Goal: Task Accomplishment & Management: Manage account settings

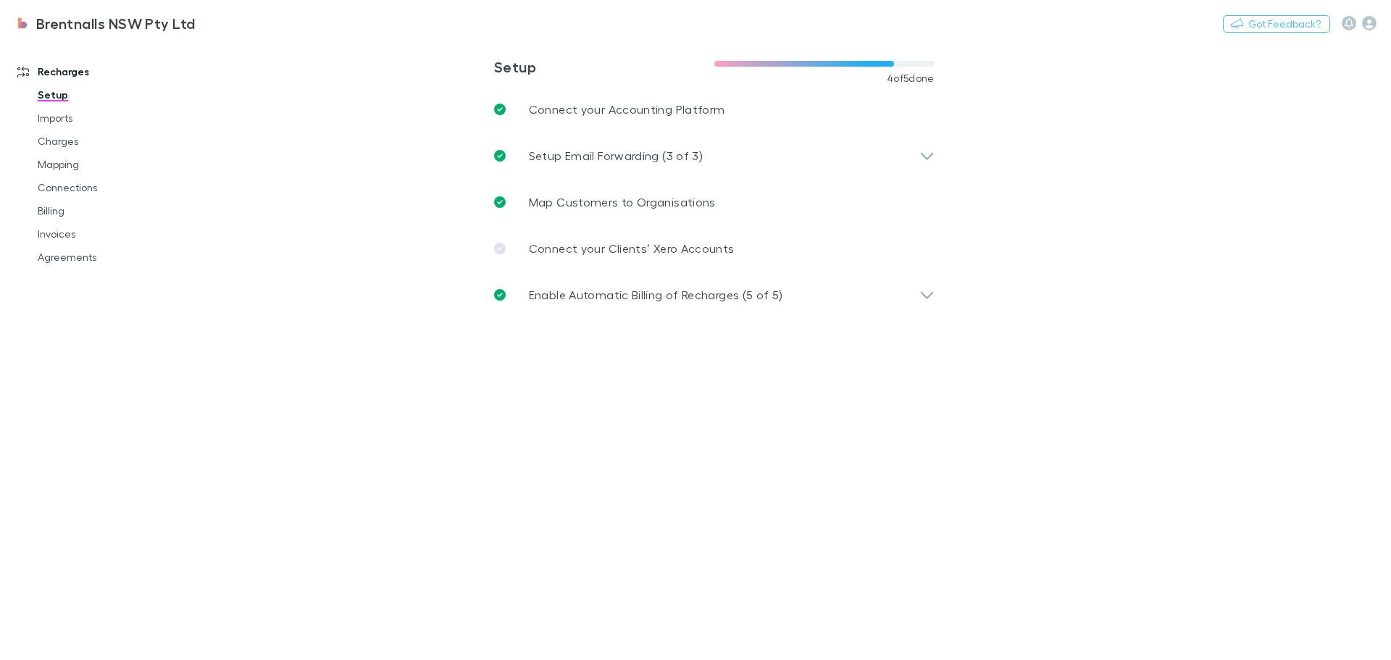
click at [47, 120] on link "Imports" at bounding box center [109, 117] width 172 height 23
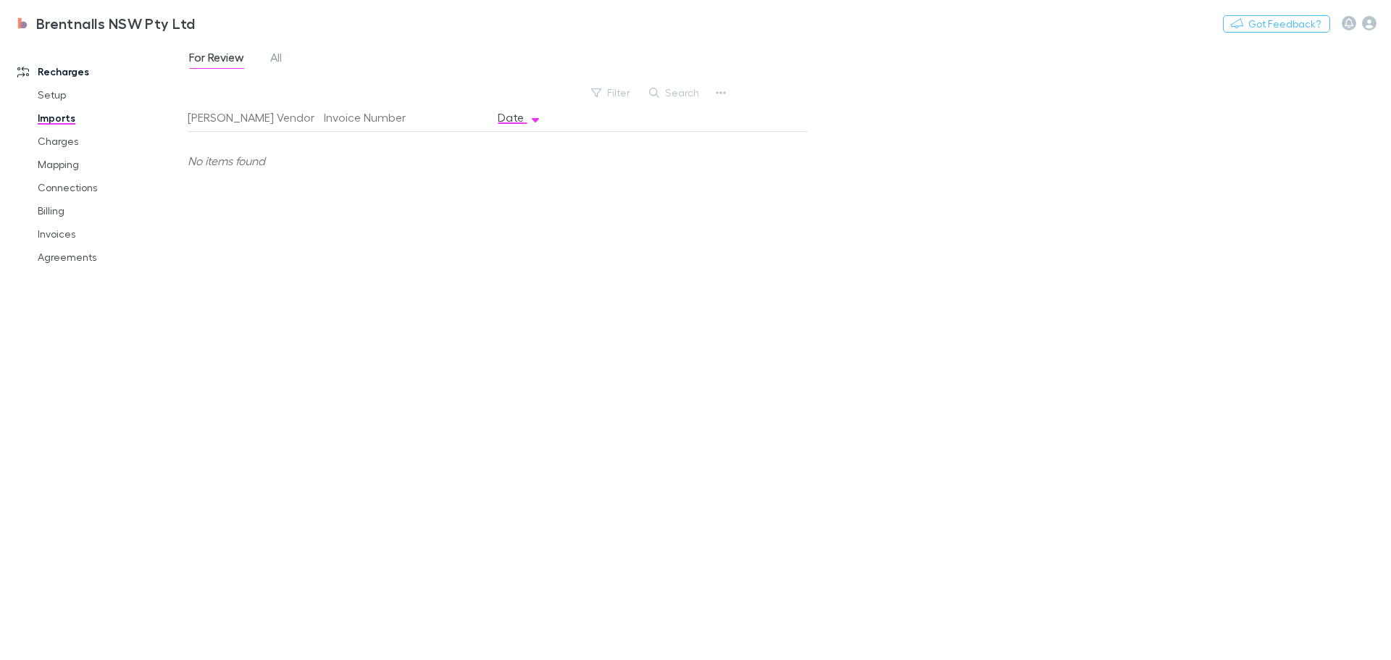
click at [45, 138] on link "Charges" at bounding box center [109, 141] width 172 height 23
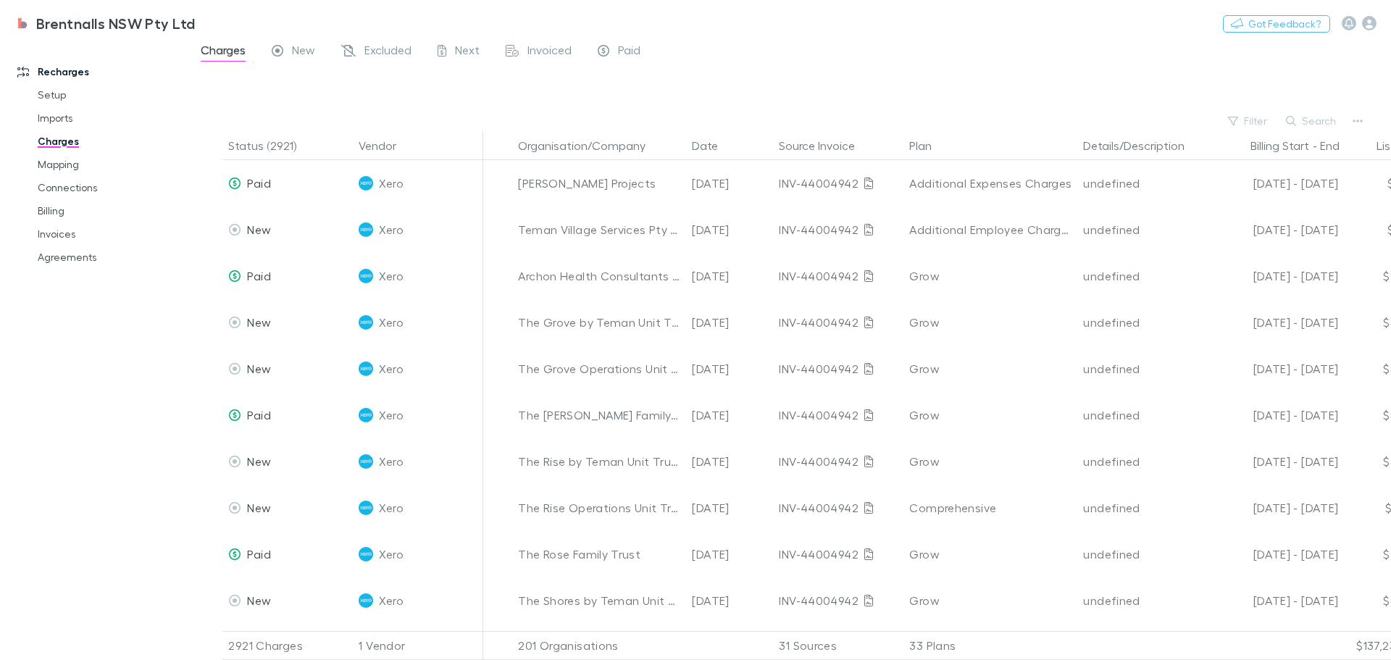
click at [248, 144] on button "Status (2921)" at bounding box center [270, 145] width 85 height 29
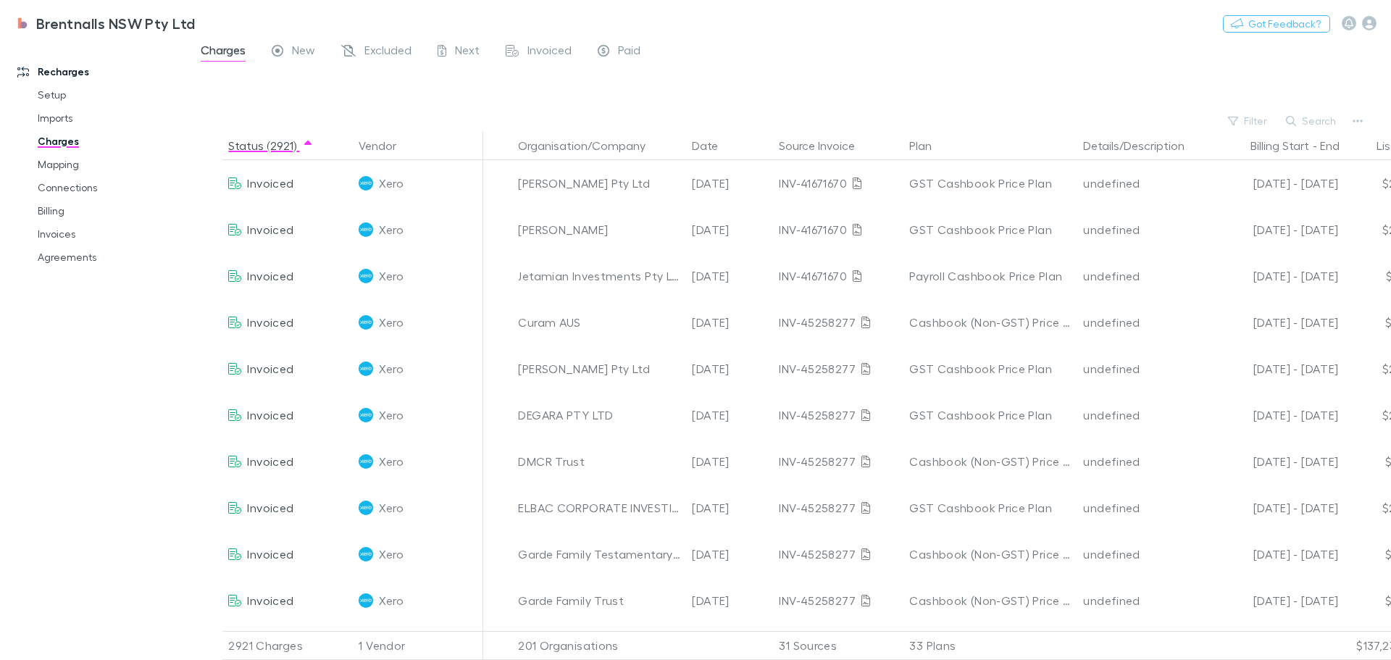
click at [245, 141] on button "Status (2921)" at bounding box center [270, 145] width 85 height 29
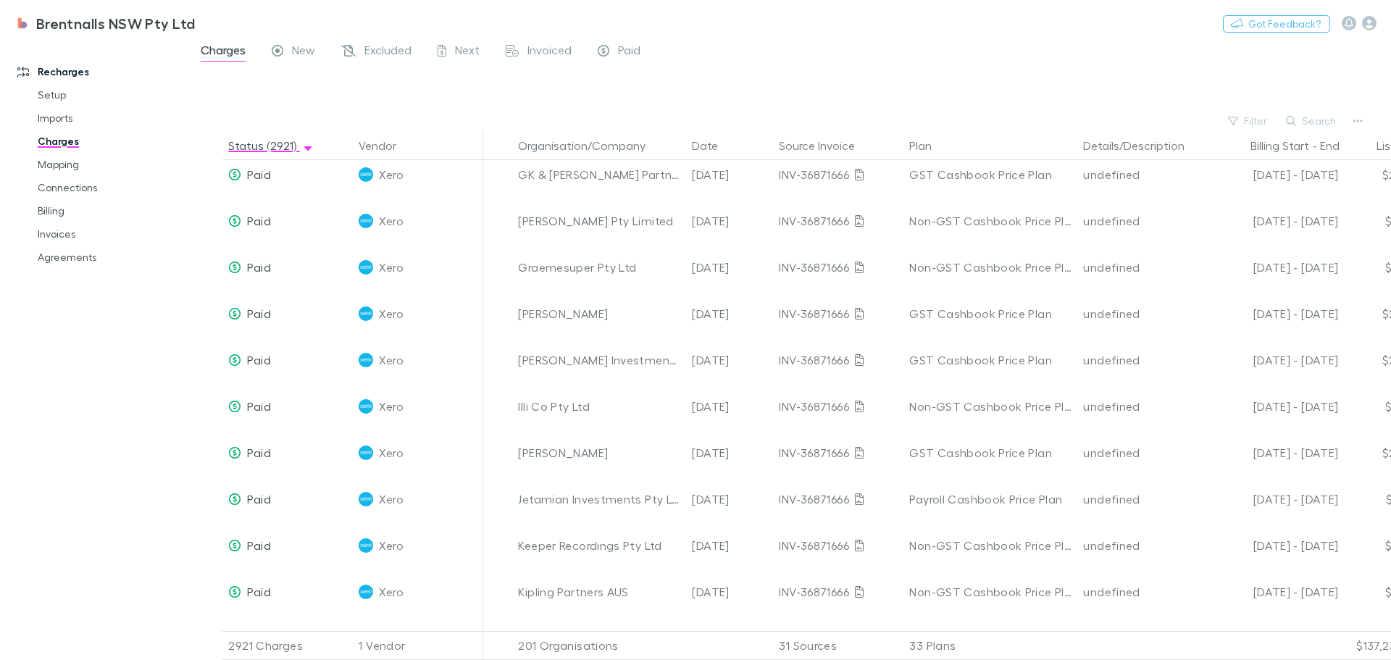
scroll to position [6663, 0]
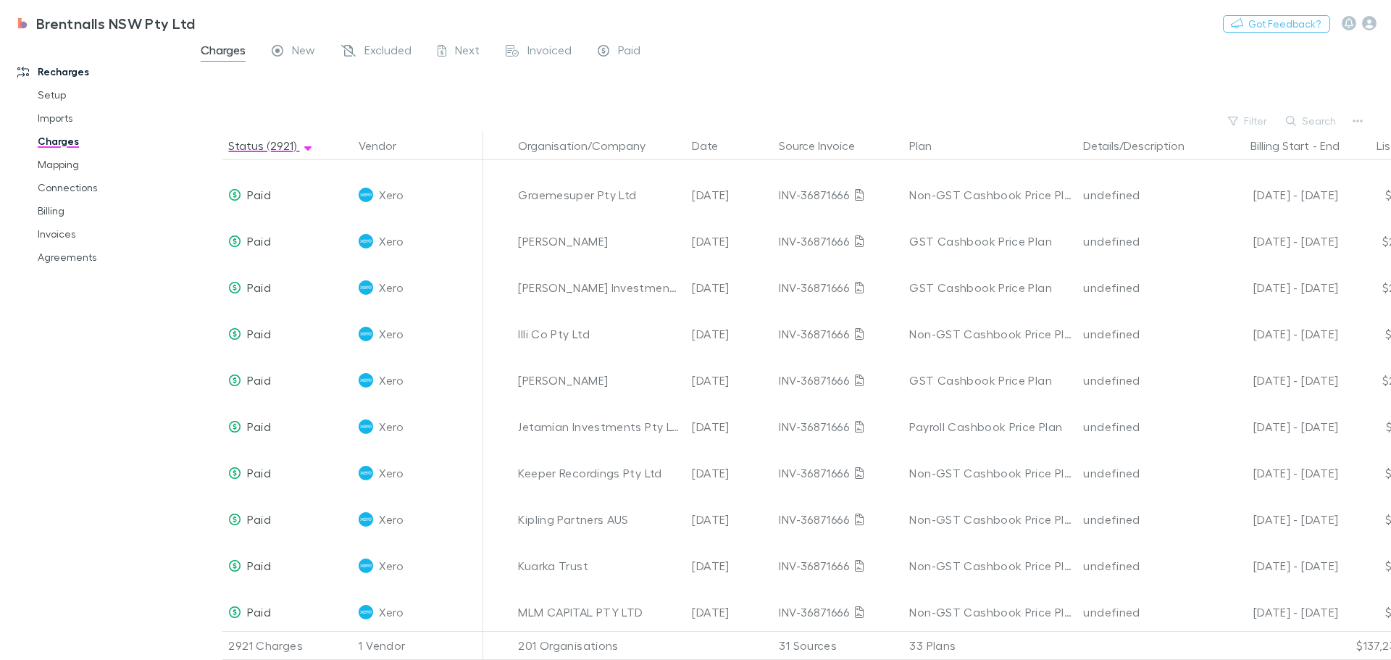
click at [65, 182] on link "Connections" at bounding box center [109, 187] width 172 height 23
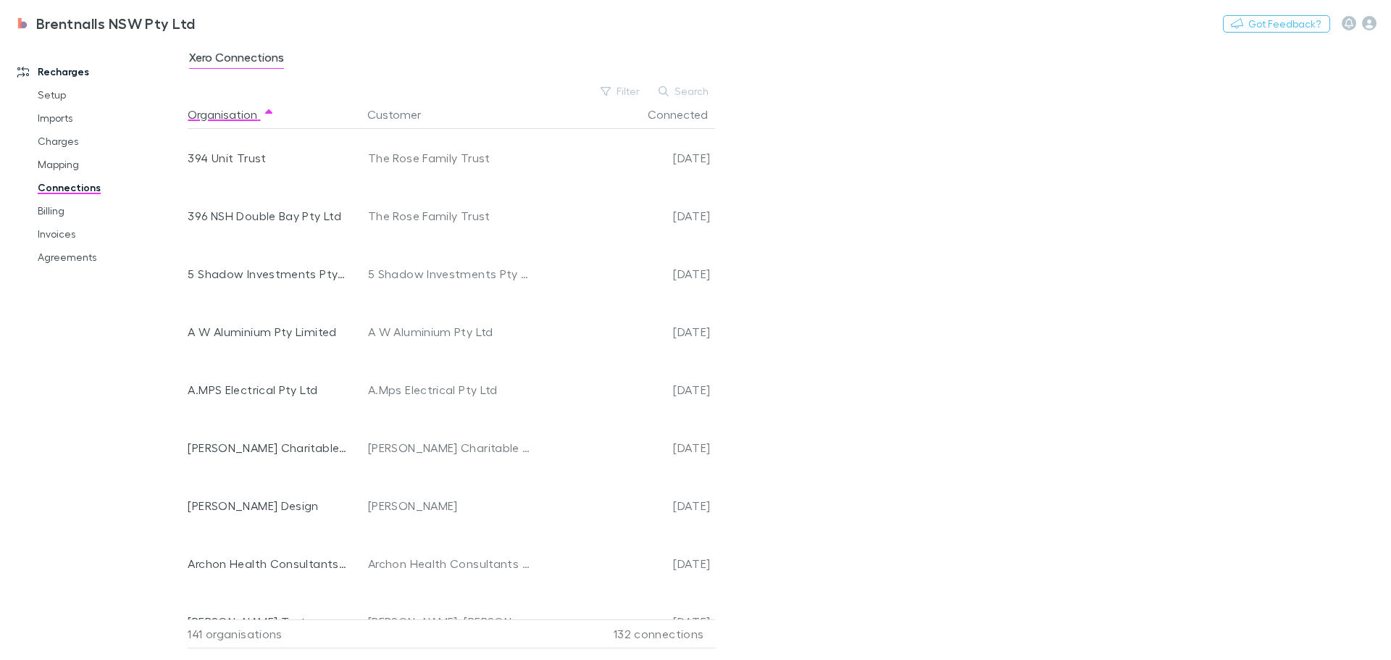
click at [51, 164] on link "Mapping" at bounding box center [109, 164] width 172 height 23
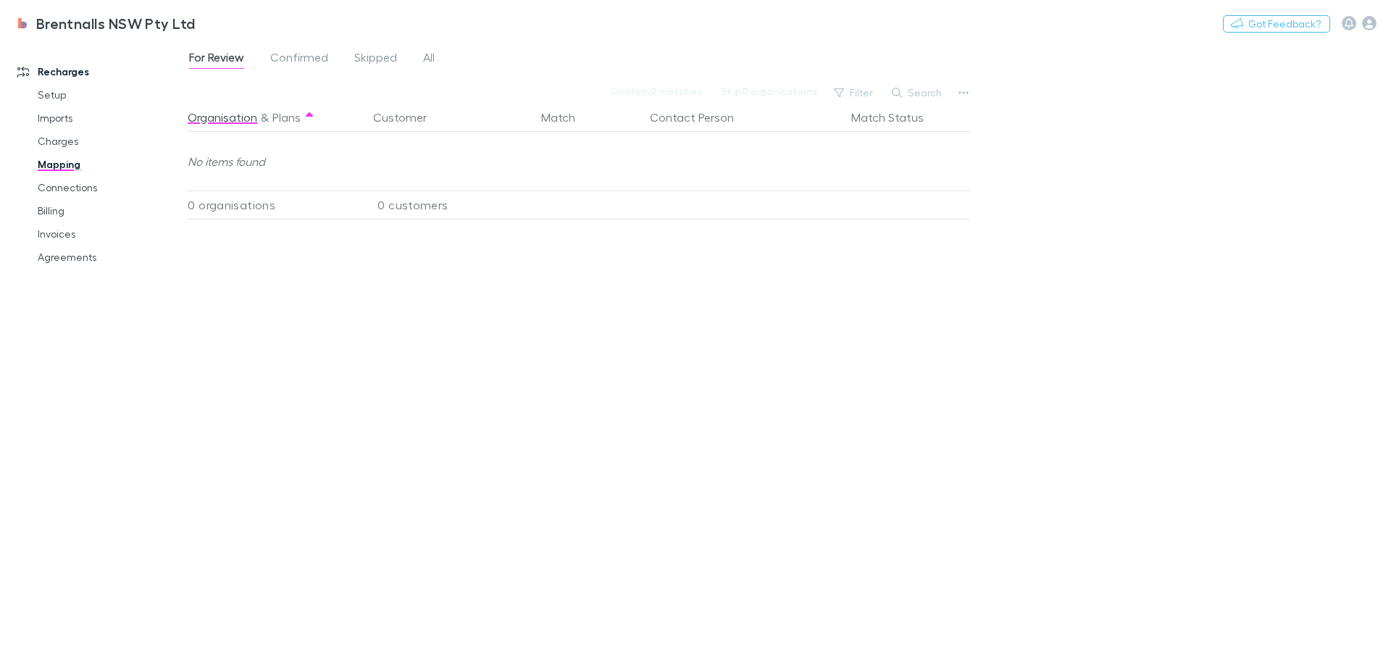
click at [55, 211] on link "Billing" at bounding box center [109, 210] width 172 height 23
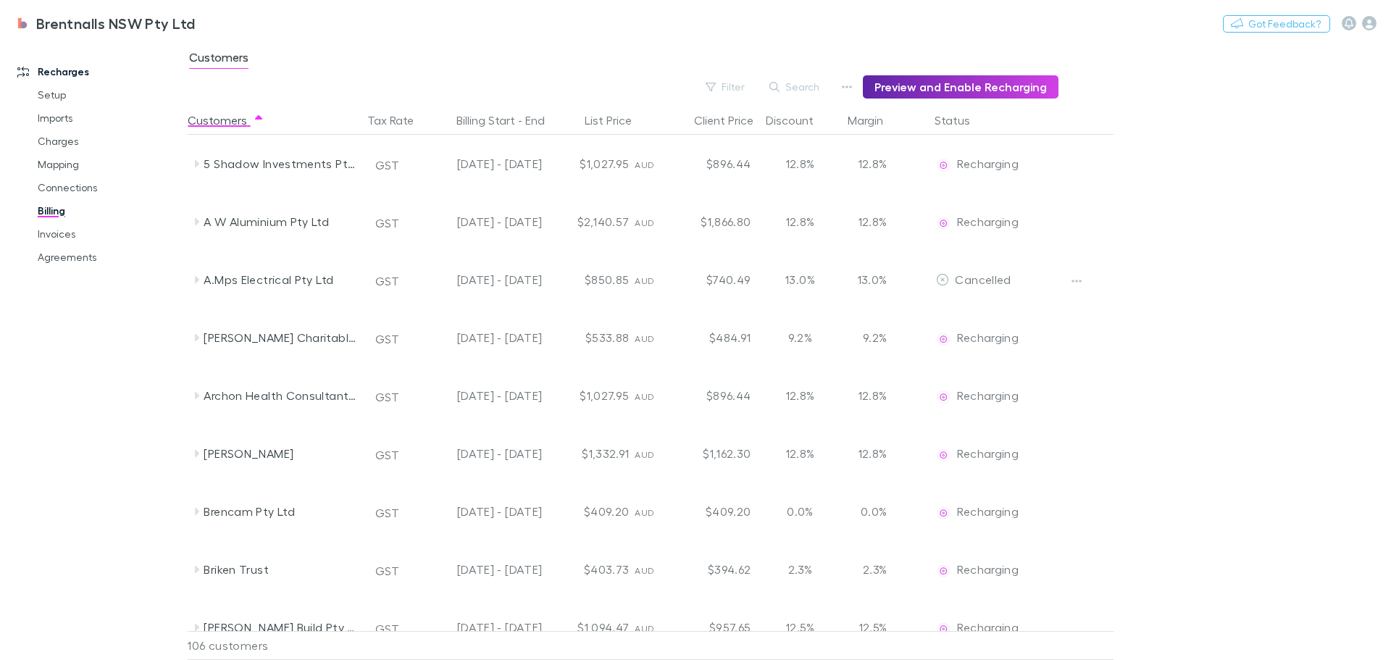
click at [958, 119] on button "Status" at bounding box center [960, 120] width 53 height 29
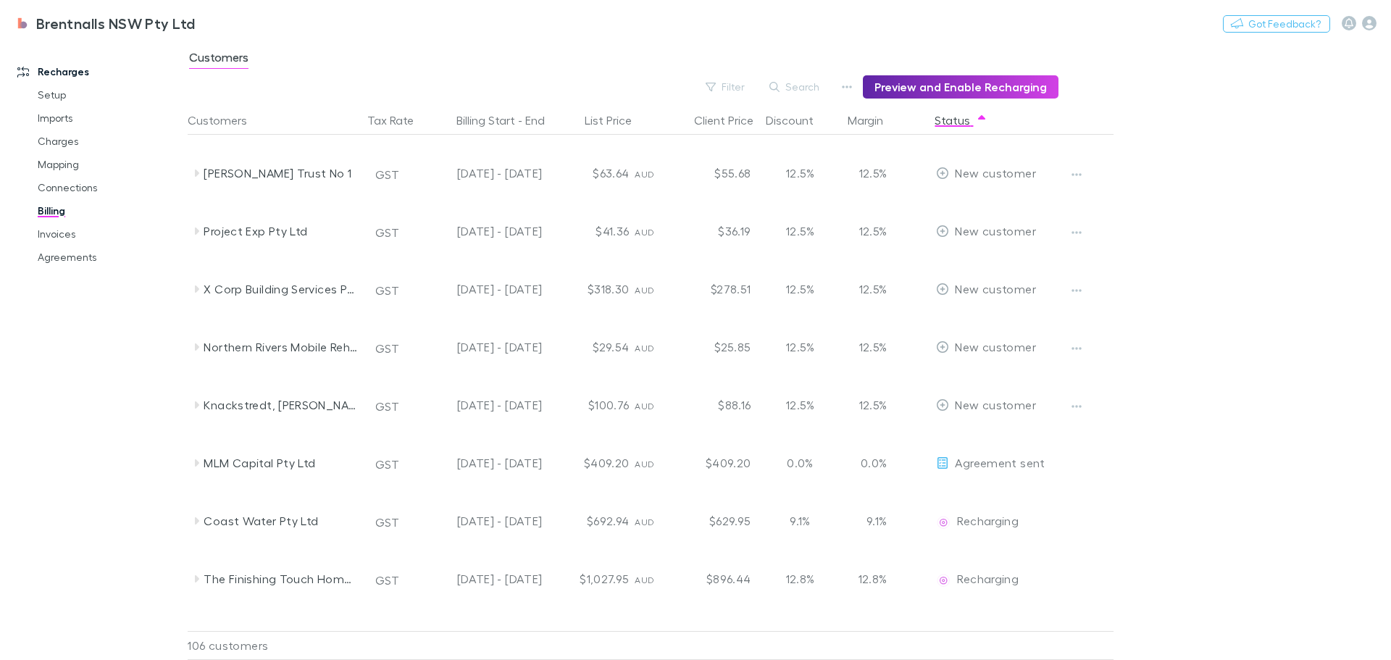
scroll to position [362, 0]
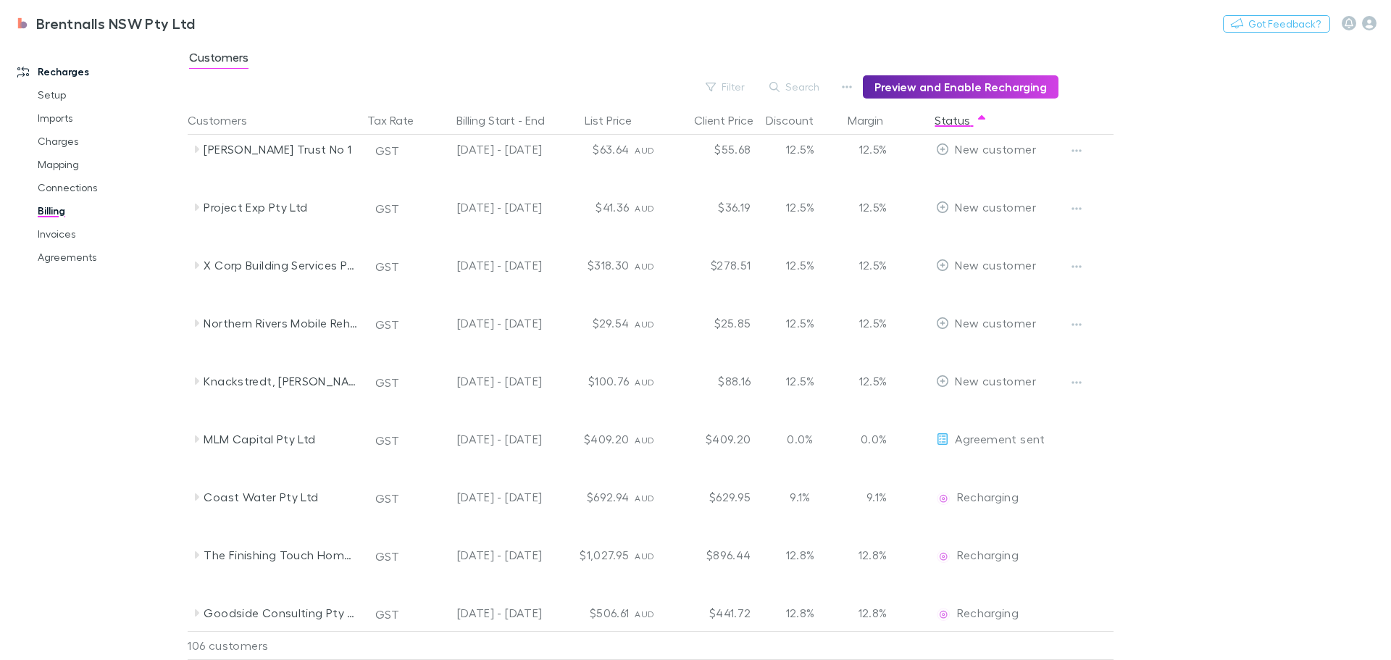
click at [1077, 385] on icon "button" at bounding box center [1076, 383] width 10 height 12
click at [1103, 340] on div at bounding box center [695, 330] width 1391 height 660
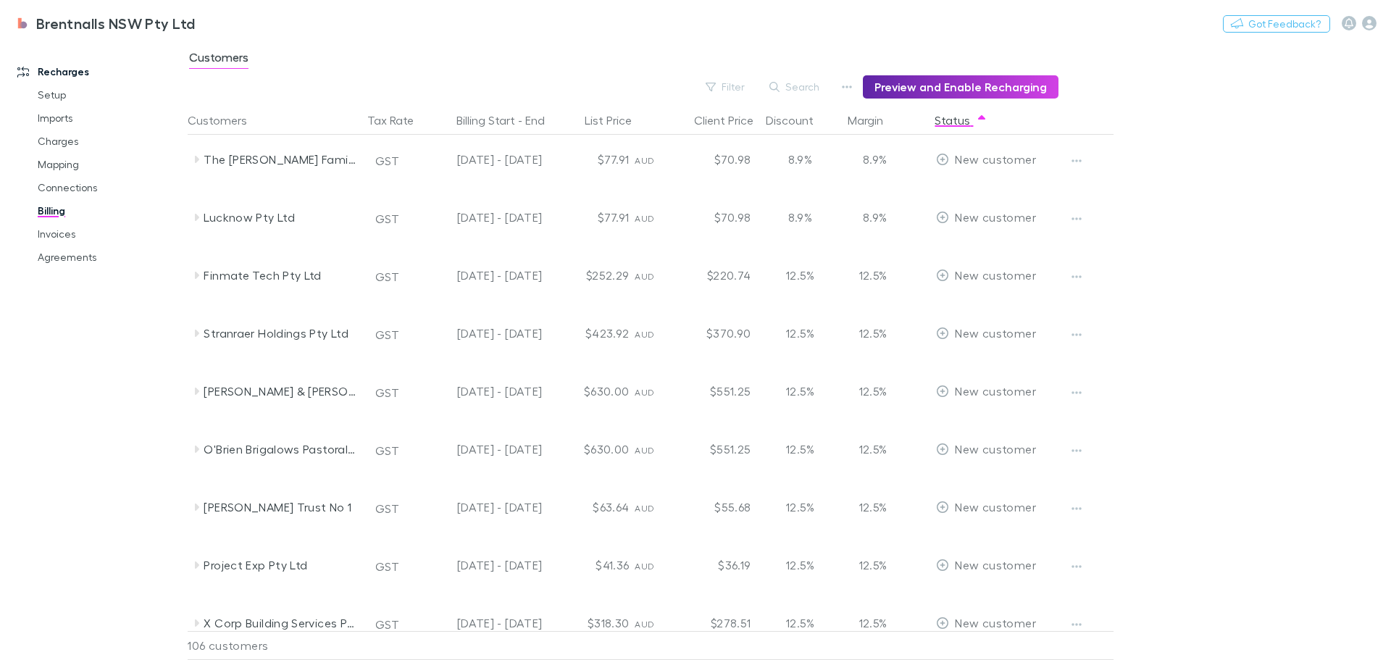
scroll to position [0, 0]
click at [1265, 130] on main "Customers Filter Search Preview and Enable Recharging Customers Tax Rate Billin…" at bounding box center [789, 350] width 1203 height 619
